Goal: Transaction & Acquisition: Purchase product/service

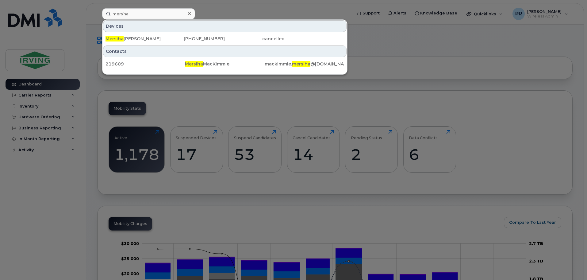
drag, startPoint x: 151, startPoint y: 15, endPoint x: 82, endPoint y: 15, distance: 69.7
click at [97, 15] on div "mersiha Devices Mersiha Mac Kimmie 506-377-5717 cancelled - Contacts 219609 Mer…" at bounding box center [225, 13] width 256 height 11
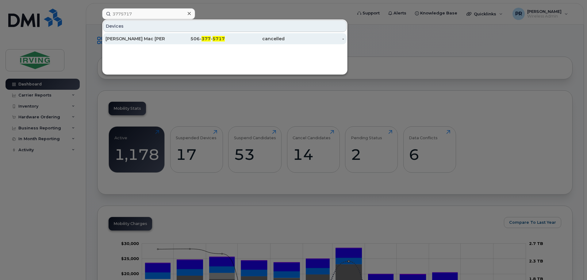
type input "3775717"
click at [116, 40] on div "[PERSON_NAME] Mac [PERSON_NAME]" at bounding box center [136, 39] width 60 height 6
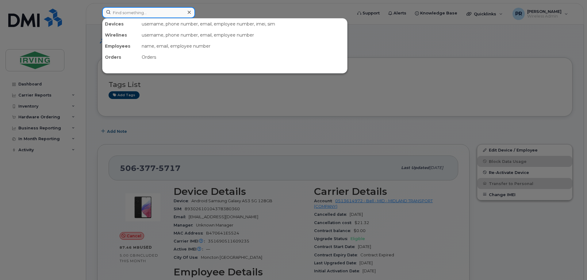
click at [137, 14] on input at bounding box center [148, 12] width 93 height 11
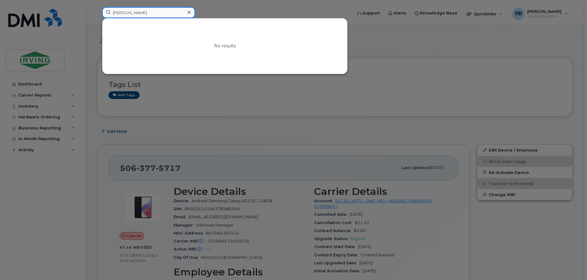
click at [122, 14] on input "dave wiz" at bounding box center [148, 12] width 93 height 11
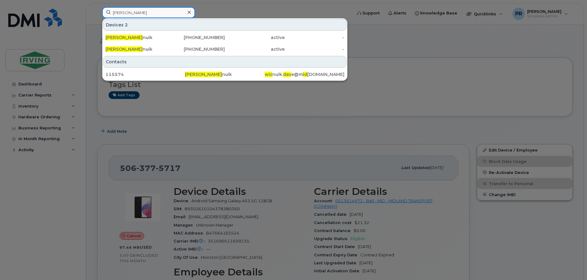
type input "[PERSON_NAME]"
click at [207, 10] on div at bounding box center [293, 140] width 587 height 280
drag, startPoint x: 145, startPoint y: 16, endPoint x: 86, endPoint y: 19, distance: 59.0
click at [97, 19] on div "david wiz Devices 2 David Wiz nuik 506-269-5435 active - David Wiz nuik 416-460…" at bounding box center [225, 14] width 256 height 14
click at [188, 12] on icon at bounding box center [189, 12] width 3 height 5
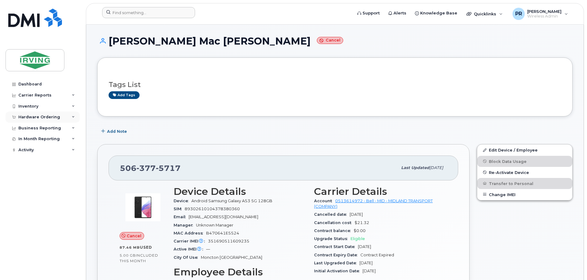
click at [36, 118] on div "Hardware Ordering" at bounding box center [39, 116] width 42 height 5
click at [32, 140] on div "Orders" at bounding box center [28, 140] width 15 height 6
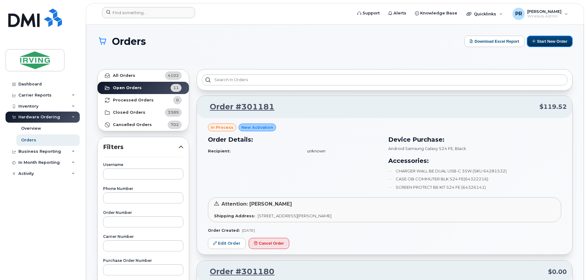
drag, startPoint x: 545, startPoint y: 42, endPoint x: 523, endPoint y: 50, distance: 23.7
click at [545, 42] on button "Start New Order" at bounding box center [550, 41] width 46 height 11
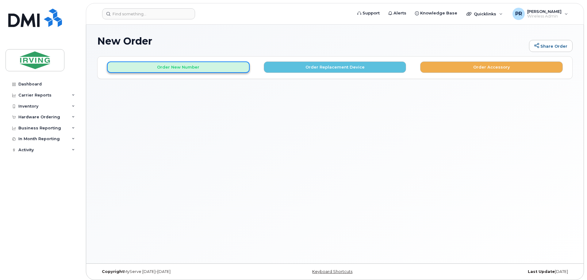
click at [203, 68] on button "Order New Number" at bounding box center [178, 66] width 143 height 11
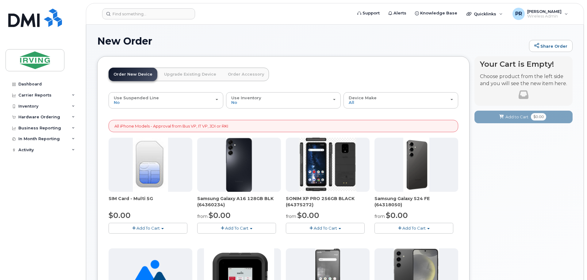
click at [151, 227] on span "Add To Cart" at bounding box center [148, 227] width 23 height 5
click at [145, 238] on link "$0.00 - New Activation" at bounding box center [139, 239] width 58 height 8
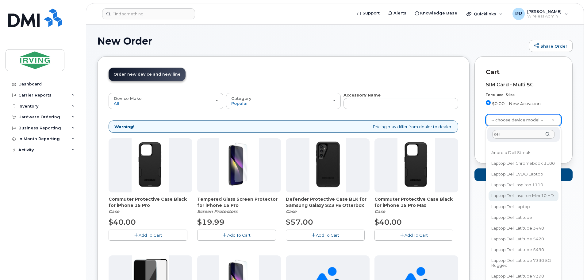
scroll to position [31, 0]
type input "dell"
select select "1331"
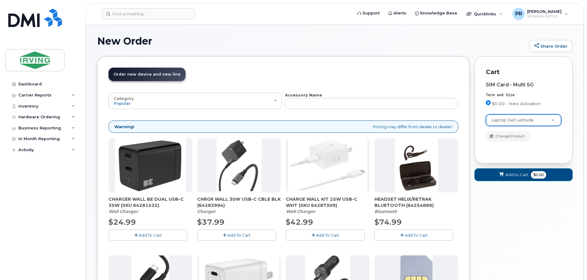
click at [515, 175] on span "Add to Cart" at bounding box center [517, 175] width 23 height 6
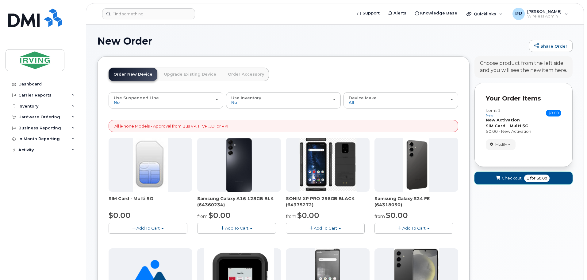
click at [518, 178] on span "Checkout" at bounding box center [512, 178] width 20 height 6
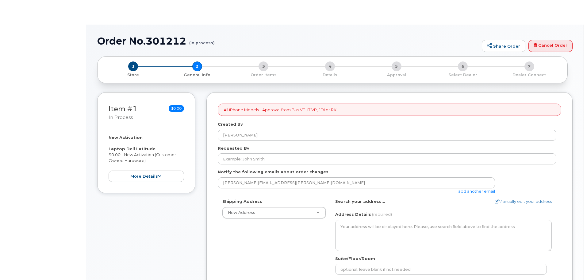
select select
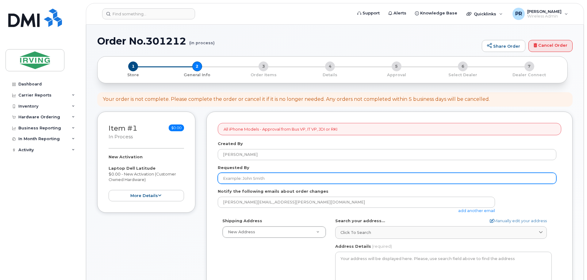
click at [253, 178] on input "Requested By" at bounding box center [387, 178] width 339 height 11
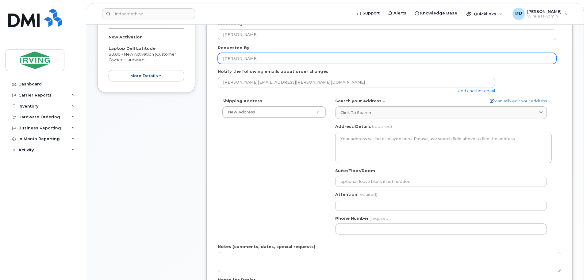
scroll to position [123, 0]
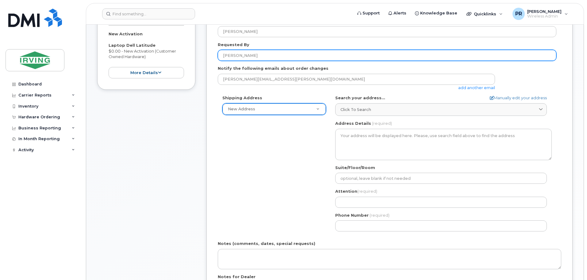
type input "[PERSON_NAME]"
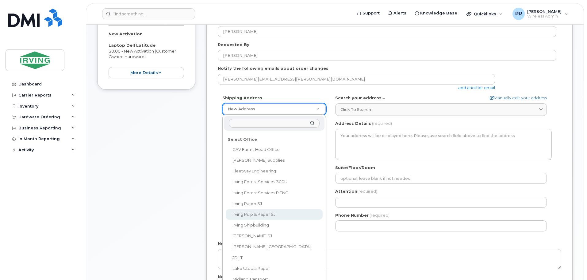
scroll to position [30, 0]
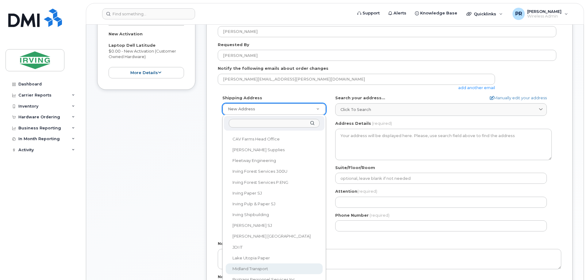
select select
type textarea "100 Prom Midland DIEPPE NB E1A 6X4 CANADA Dieppe New Brunswick E1A 6X4"
type input "[PERSON_NAME]"
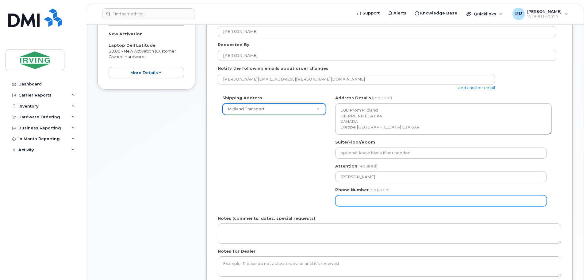
click at [355, 199] on input "Phone Number" at bounding box center [441, 200] width 212 height 11
select select
type input "506859562"
select select
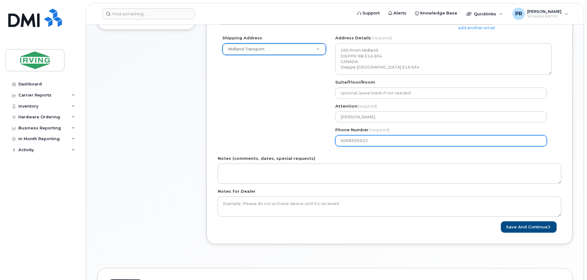
scroll to position [184, 0]
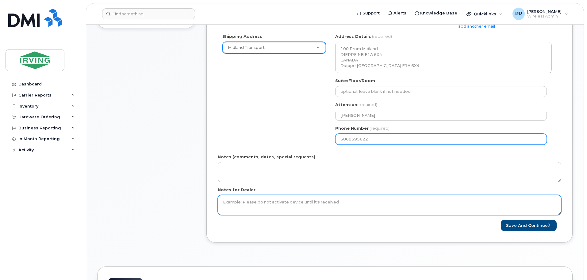
type input "5068595622"
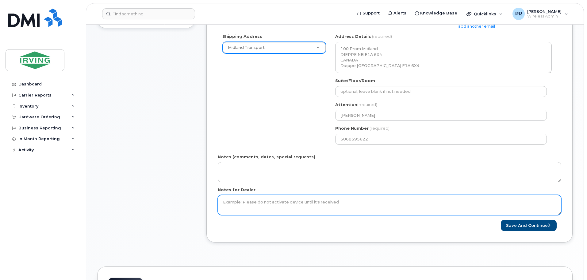
click at [252, 201] on textarea "Notes for Dealer" at bounding box center [390, 205] width 344 height 20
click at [246, 213] on textarea "Use plan SSMIN10 No message archiving IMEI-" at bounding box center [390, 205] width 344 height 20
paste textarea "355612656758243"
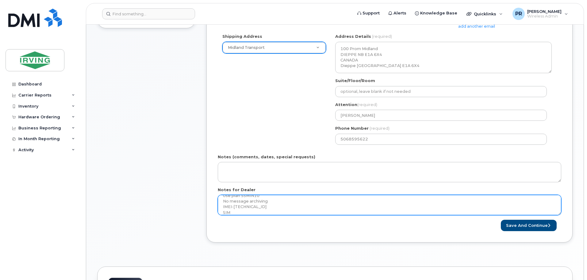
drag, startPoint x: 243, startPoint y: 211, endPoint x: 247, endPoint y: 211, distance: 4.3
click at [243, 211] on textarea "Use plan SSMIN10 No message archiving IMEI-355612656758243 SIM" at bounding box center [390, 205] width 344 height 20
paste textarea "89302610207410203746"
type textarea "Use plan SSMIN10 No message archiving IMEI-355612656758243 SIM-8930261020741020…"
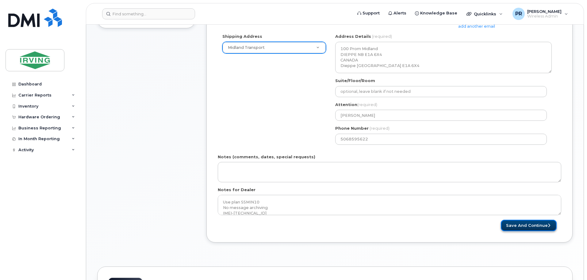
click at [517, 224] on button "Save and Continue" at bounding box center [529, 224] width 56 height 11
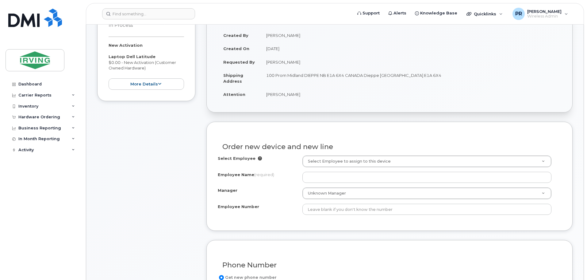
scroll to position [123, 0]
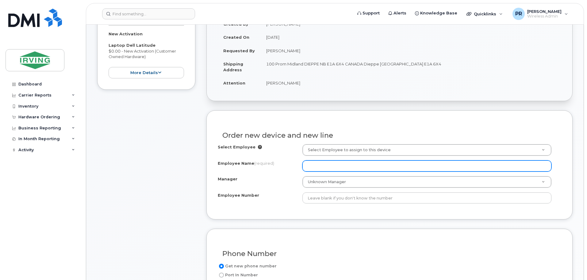
click at [335, 167] on input "Employee Name (required)" at bounding box center [427, 165] width 249 height 11
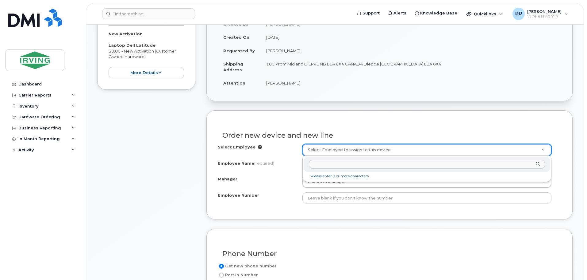
type input "[PERSON_NAME]"
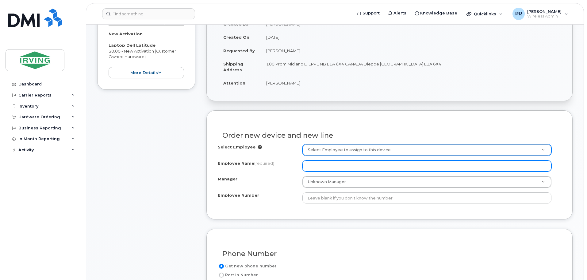
click at [321, 163] on input "Employee Name (required)" at bounding box center [427, 165] width 249 height 11
paste input "[PERSON_NAME]"
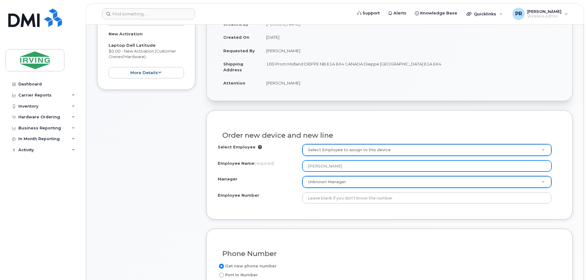
type input "[PERSON_NAME]"
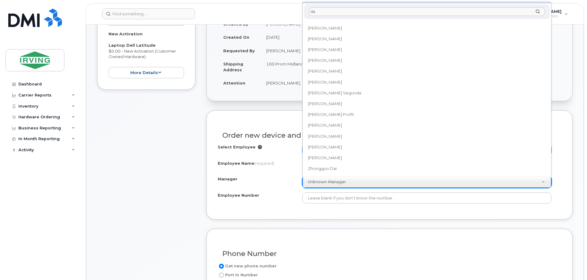
scroll to position [0, 0]
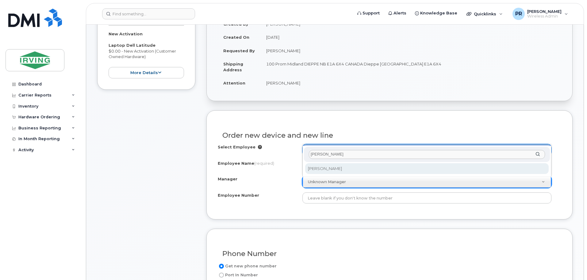
type input "[PERSON_NAME]"
select select "1455796"
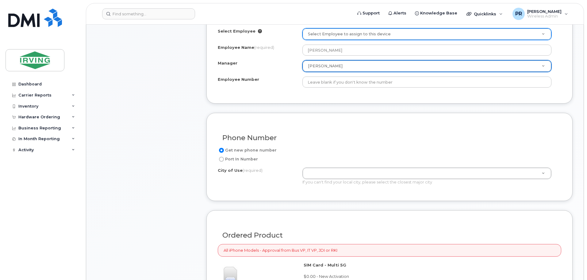
scroll to position [246, 0]
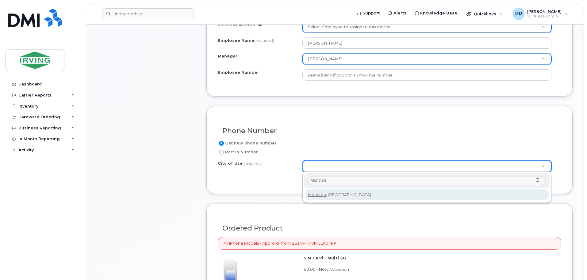
type input "Moncton"
type input "1817"
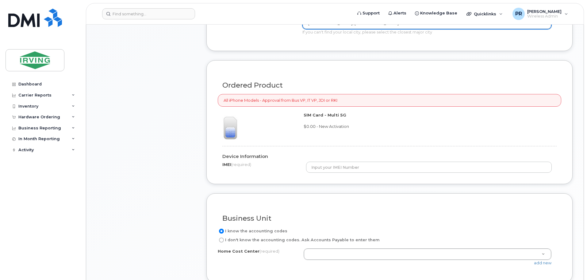
scroll to position [399, 0]
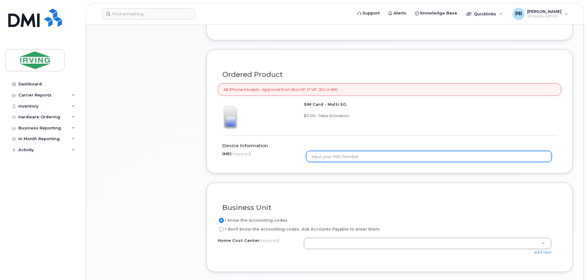
click at [343, 153] on input "text" at bounding box center [429, 156] width 246 height 11
paste input "355612656758243"
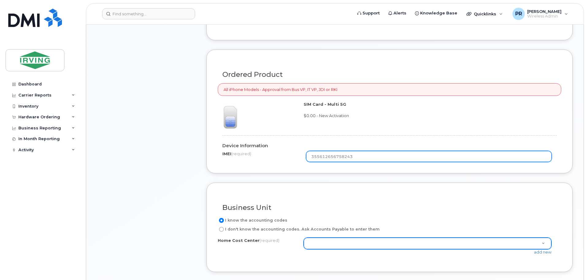
type input "355612656758243"
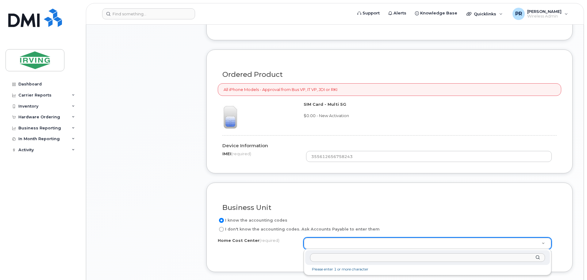
click at [348, 260] on input "text" at bounding box center [427, 257] width 235 height 9
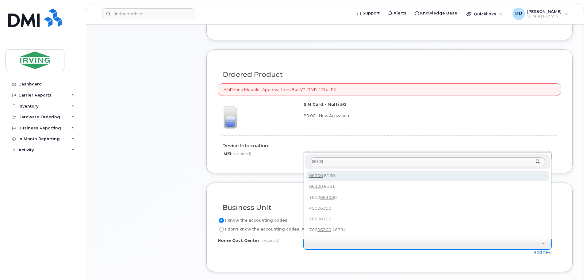
type input "06300"
type input "06300.8130"
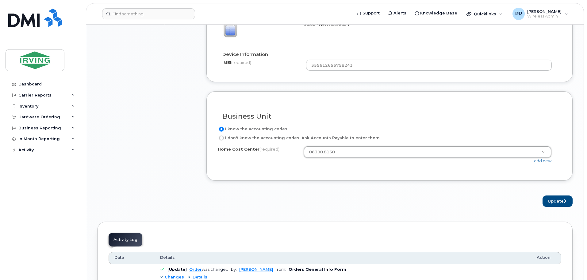
scroll to position [491, 0]
click at [552, 197] on button "Update" at bounding box center [558, 199] width 30 height 11
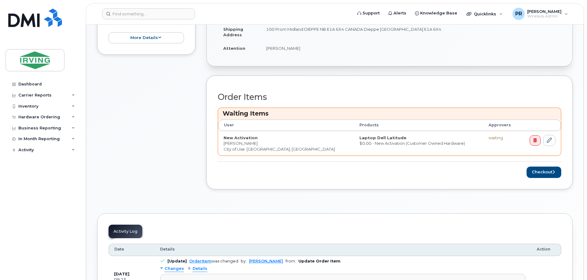
scroll to position [184, 0]
click at [542, 173] on button "Checkout" at bounding box center [544, 171] width 35 height 11
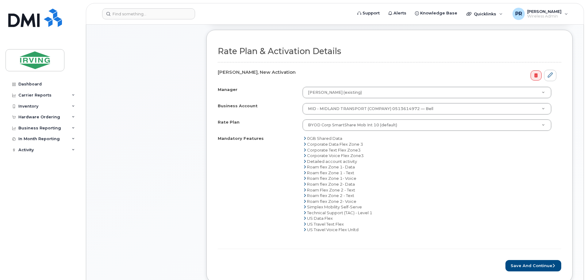
scroll to position [184, 0]
click at [528, 264] on button "Save and Continue" at bounding box center [534, 264] width 56 height 11
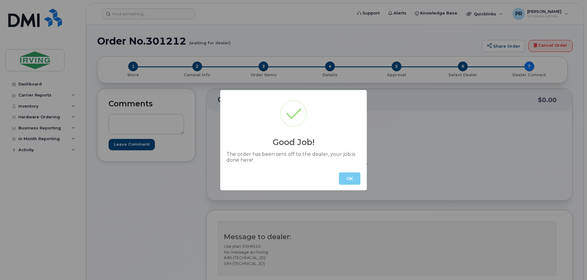
click at [358, 178] on button "OK" at bounding box center [349, 178] width 21 height 12
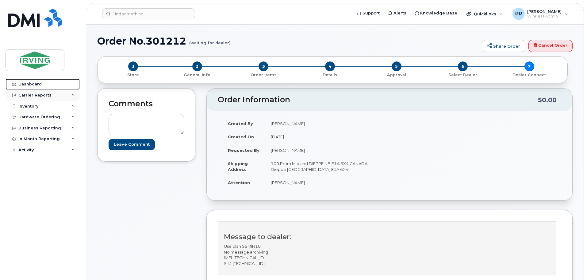
drag, startPoint x: 26, startPoint y: 83, endPoint x: 51, endPoint y: 93, distance: 27.3
click at [26, 84] on div "Dashboard" at bounding box center [29, 84] width 23 height 5
click at [37, 117] on div "Hardware Ordering" at bounding box center [39, 116] width 42 height 5
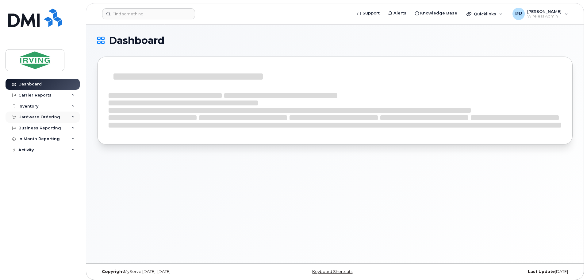
click at [37, 116] on div "Hardware Ordering" at bounding box center [39, 116] width 42 height 5
click at [33, 140] on div "Orders" at bounding box center [28, 140] width 15 height 6
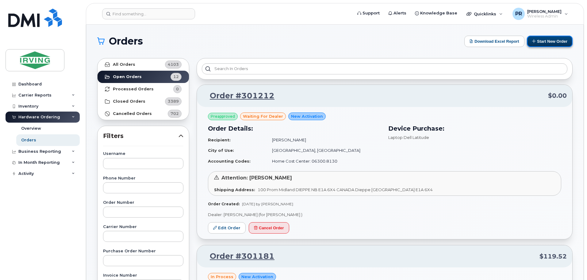
click at [546, 43] on button "Start New Order" at bounding box center [550, 41] width 46 height 11
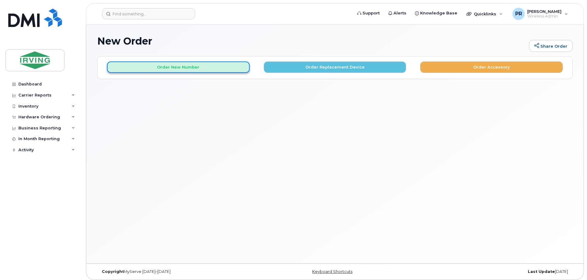
click at [209, 68] on button "Order New Number" at bounding box center [178, 66] width 143 height 11
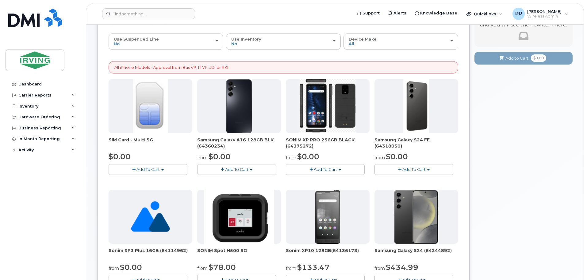
scroll to position [61, 0]
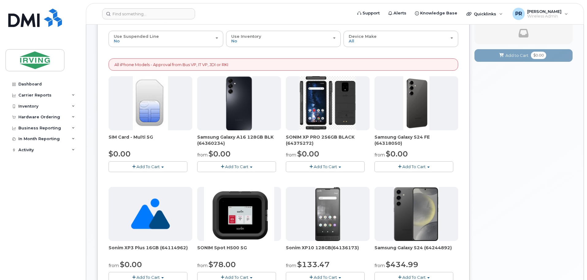
click at [414, 165] on span "Add To Cart" at bounding box center [414, 166] width 23 height 5
click at [403, 177] on link "$0.00 - 3 year term - voice & data plan (128GB)" at bounding box center [429, 178] width 107 height 8
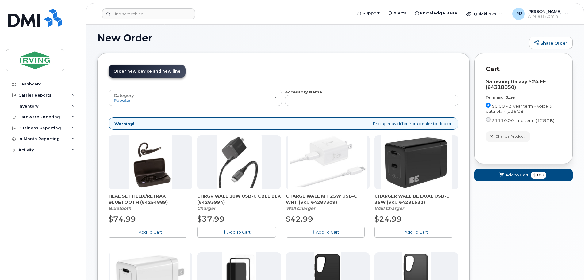
scroll to position [3, 0]
click at [233, 229] on span "Add To Cart" at bounding box center [238, 231] width 23 height 5
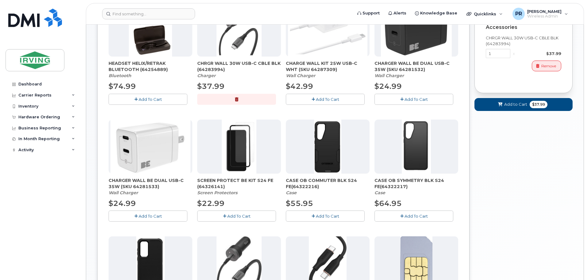
scroll to position [157, 0]
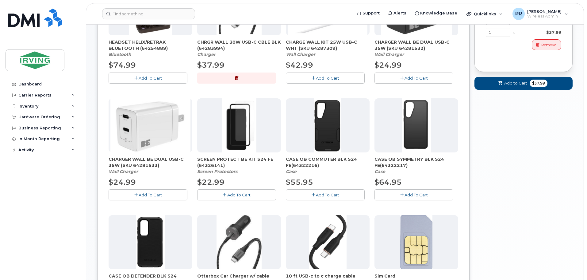
click at [406, 193] on span "Add To Cart" at bounding box center [416, 194] width 23 height 5
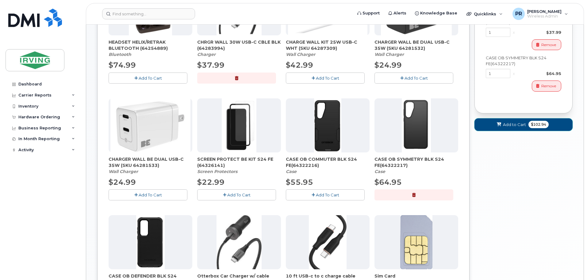
click at [520, 123] on span "Add to Cart" at bounding box center [514, 125] width 23 height 6
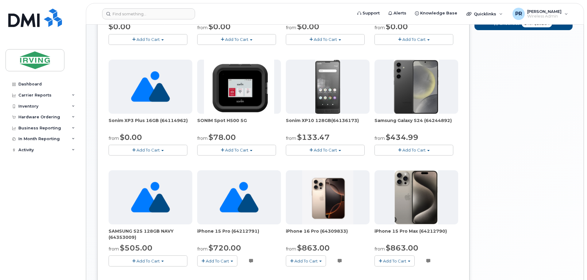
scroll to position [90, 0]
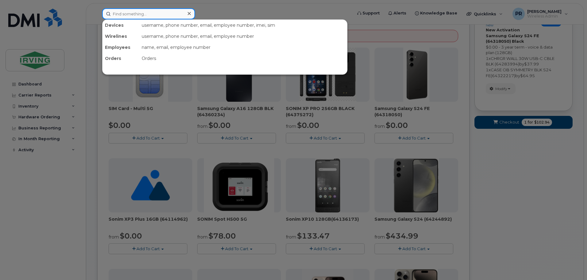
click at [153, 10] on input at bounding box center [148, 13] width 93 height 11
paste input "[PERSON_NAME] [PERSON_NAME]"
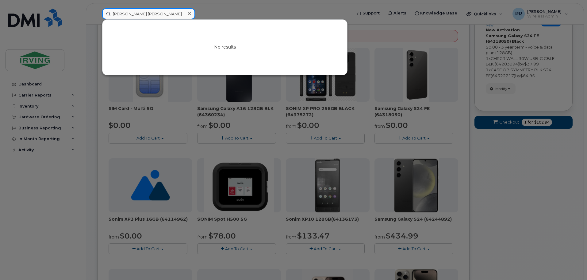
type input "[PERSON_NAME] [PERSON_NAME]"
click at [188, 14] on icon at bounding box center [189, 13] width 3 height 5
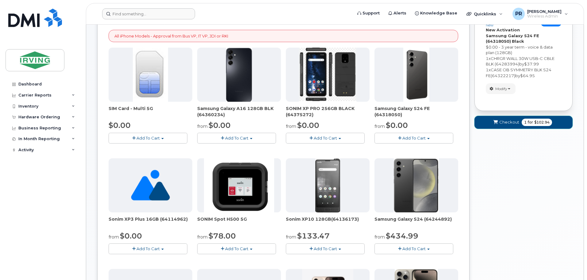
click at [527, 122] on span "for" at bounding box center [531, 122] width 8 height 6
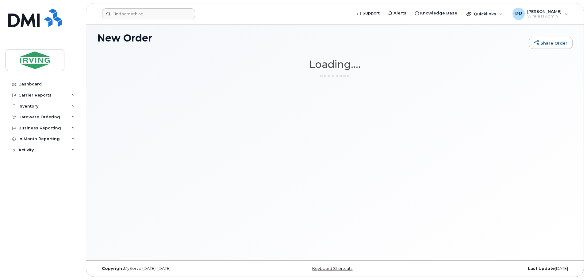
scroll to position [3, 0]
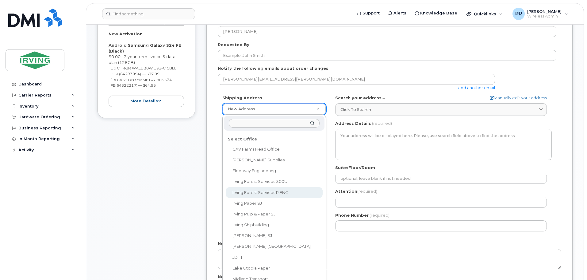
scroll to position [30, 0]
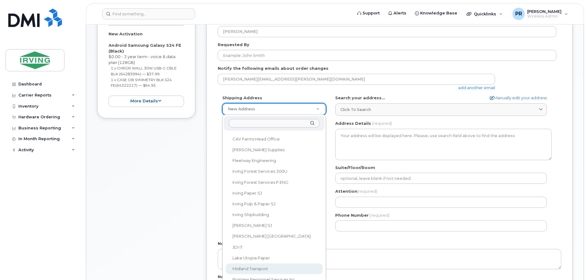
select select
type textarea "100 Prom Midland DIEPPE NB E1A 6X4 CANADA Dieppe New Brunswick E1A 6X4"
type input "[PERSON_NAME]"
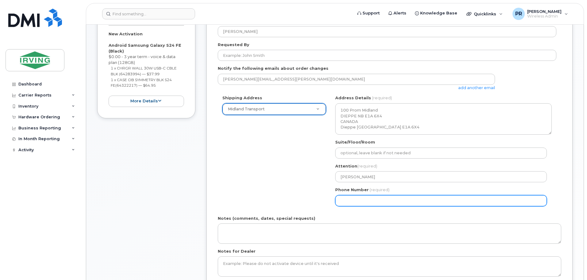
click at [367, 199] on input "Phone Number" at bounding box center [441, 200] width 212 height 11
select select
type input "506859562"
select select
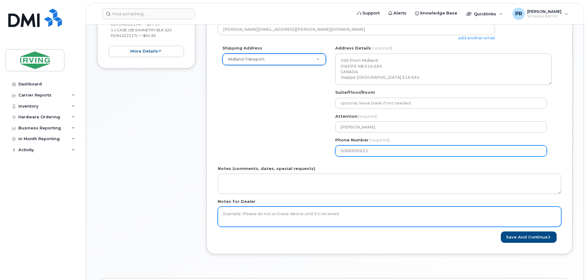
scroll to position [184, 0]
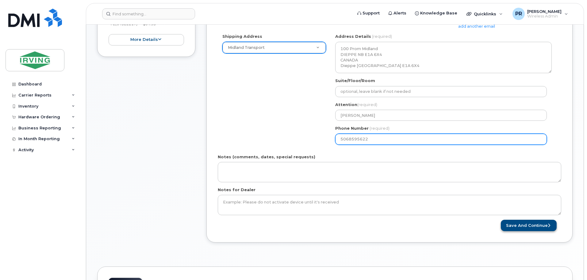
type input "5068595622"
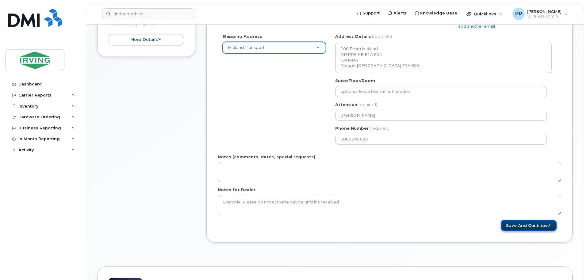
click at [526, 224] on button "Save and Continue" at bounding box center [529, 224] width 56 height 11
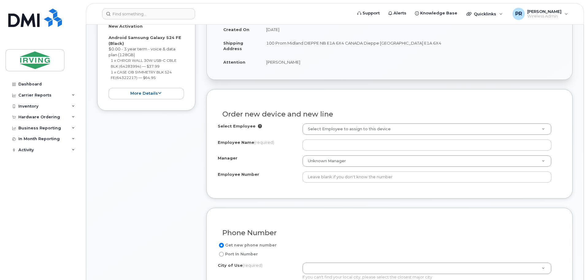
scroll to position [153, 0]
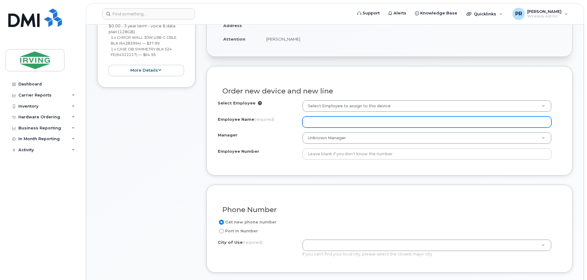
click at [325, 123] on input "Employee Name (required)" at bounding box center [427, 121] width 249 height 11
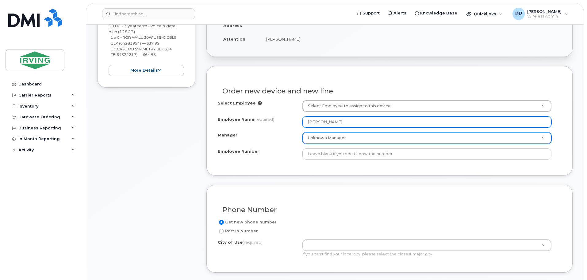
type input "[PERSON_NAME]"
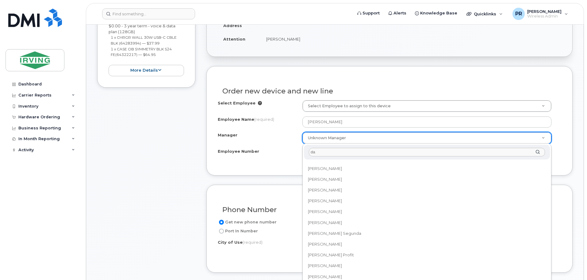
scroll to position [0, 0]
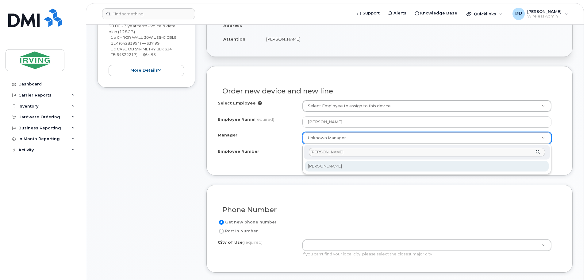
type input "[PERSON_NAME]"
select select "1455796"
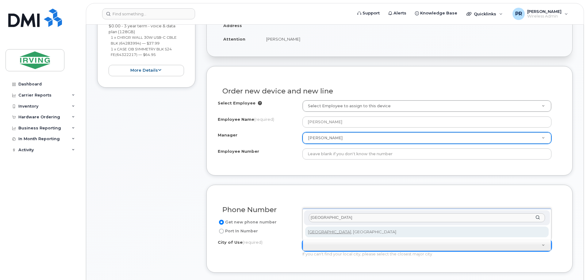
type input "[GEOGRAPHIC_DATA]"
type input "4934"
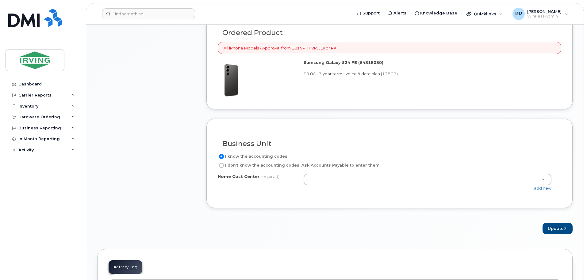
scroll to position [430, 0]
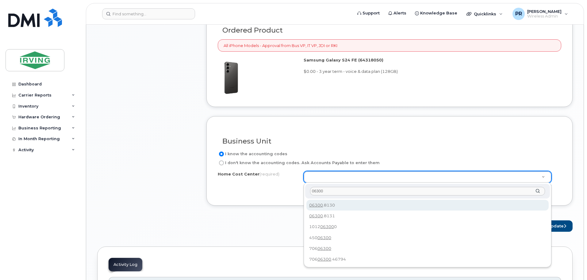
type input "06300"
type input "06300.8130"
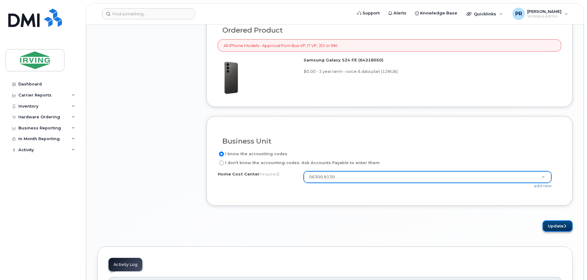
click at [565, 225] on icon "submit" at bounding box center [565, 226] width 2 height 4
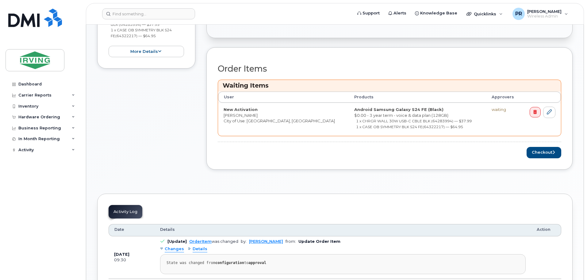
scroll to position [215, 0]
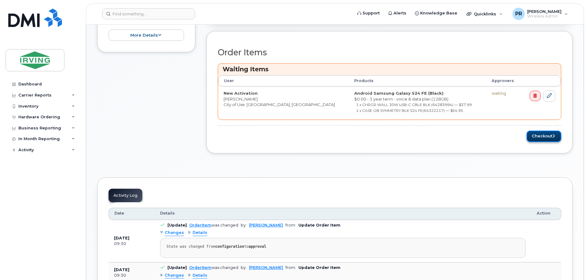
click at [534, 137] on button "Checkout" at bounding box center [544, 135] width 35 height 11
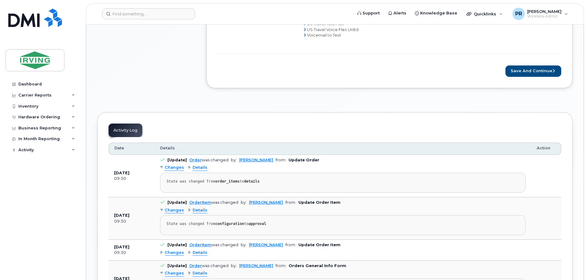
scroll to position [430, 0]
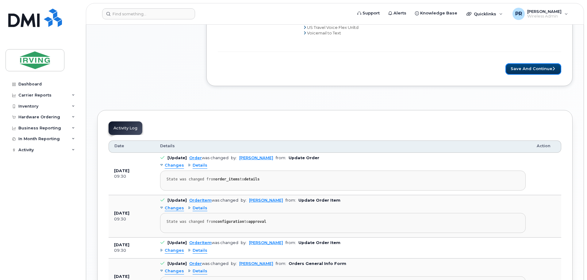
drag, startPoint x: 523, startPoint y: 70, endPoint x: 436, endPoint y: 84, distance: 87.9
click at [523, 70] on button "Save and Continue" at bounding box center [534, 68] width 56 height 11
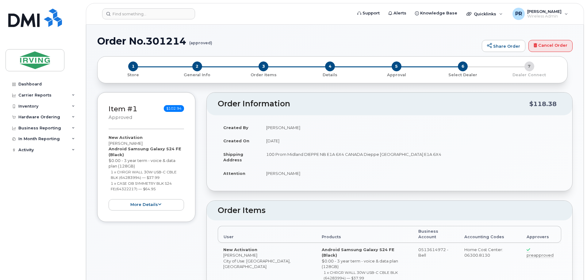
radio input "true"
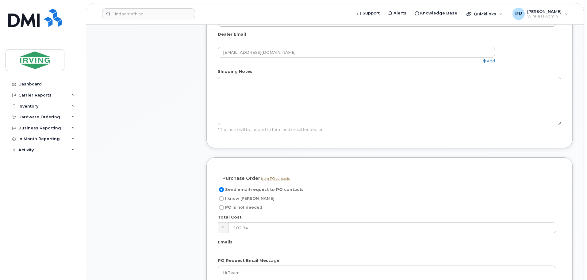
scroll to position [368, 0]
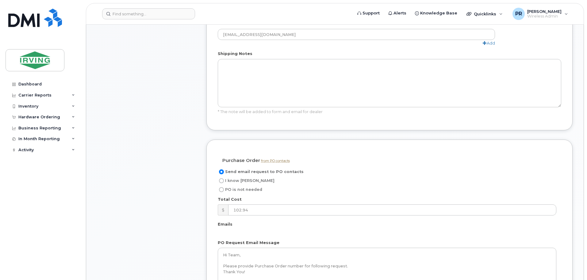
click at [235, 178] on span "I know PO" at bounding box center [249, 180] width 49 height 5
click at [224, 178] on input "I know PO" at bounding box center [221, 180] width 5 height 5
radio input "true"
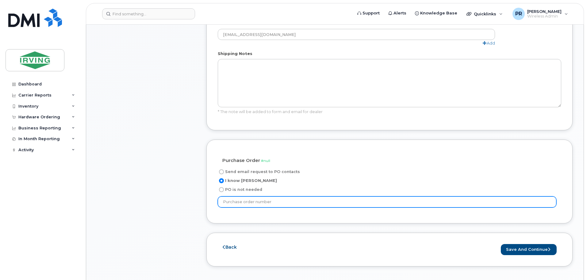
click at [246, 196] on input "text" at bounding box center [387, 201] width 339 height 11
type input "64889"
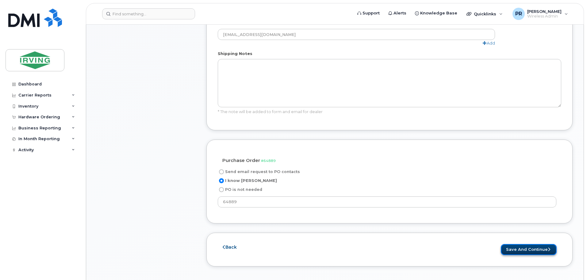
click at [514, 244] on button "Save and Continue" at bounding box center [529, 249] width 56 height 11
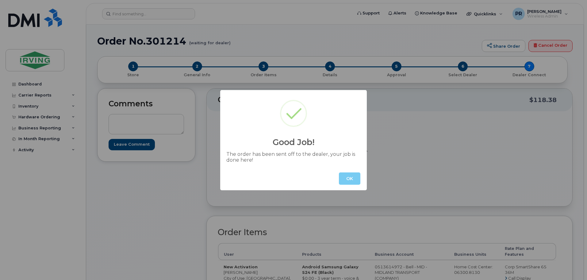
click at [353, 183] on button "OK" at bounding box center [349, 178] width 21 height 12
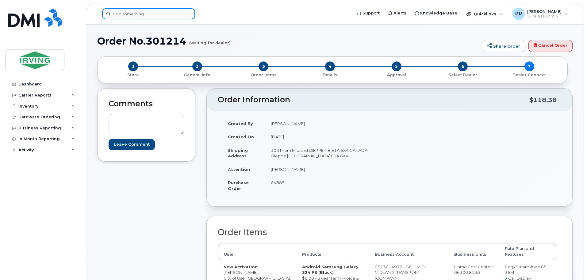
click at [131, 14] on input at bounding box center [148, 13] width 93 height 11
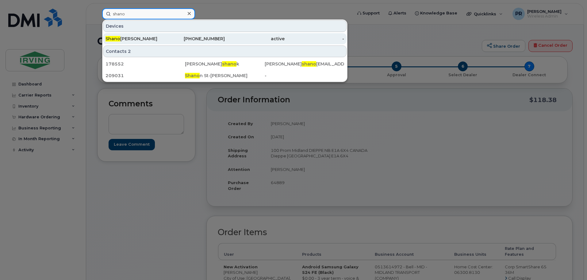
type input "shano"
click at [146, 38] on div "Shano George" at bounding box center [136, 39] width 60 height 6
